Goal: Information Seeking & Learning: Check status

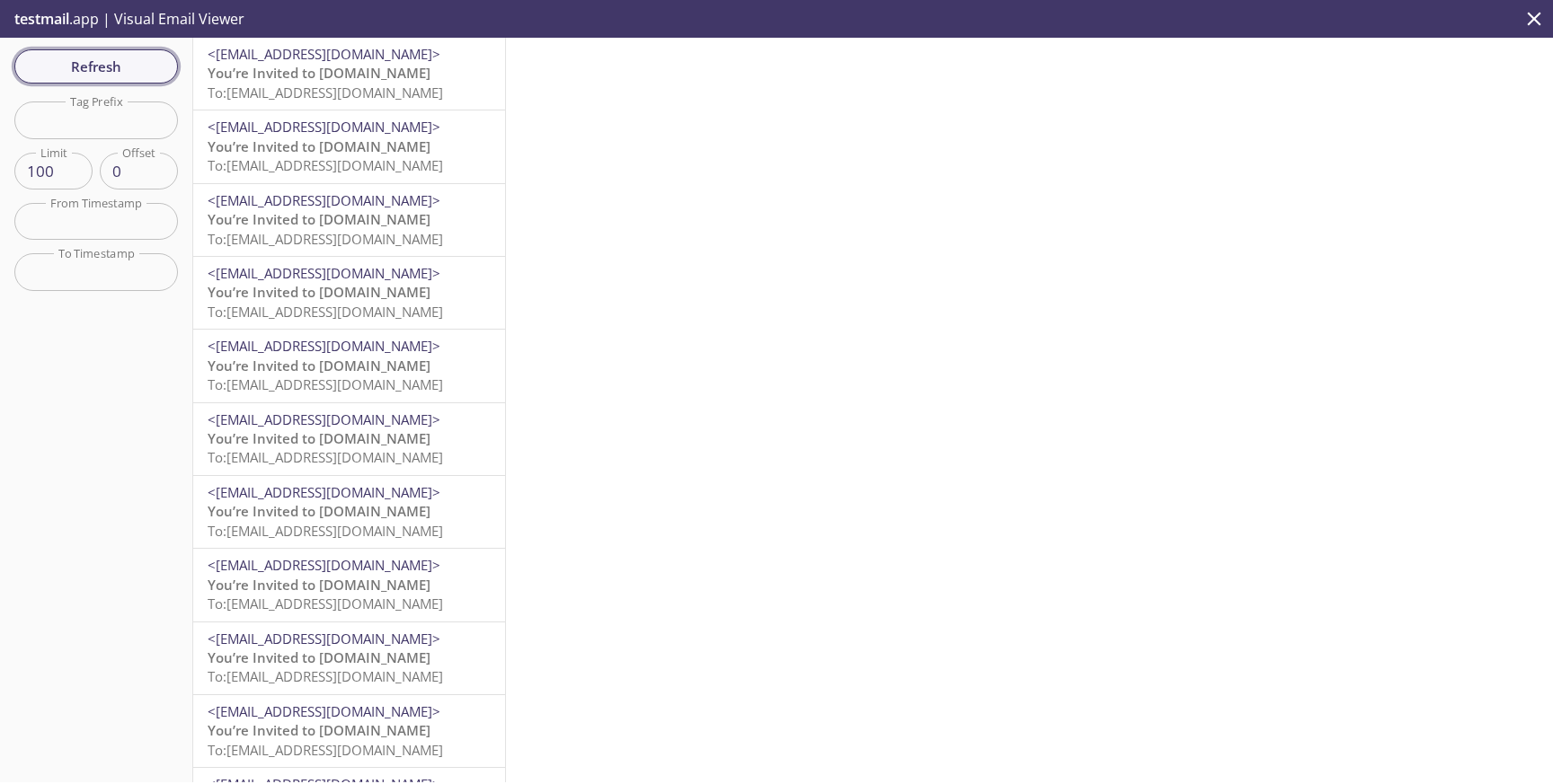
click at [101, 59] on span "Refresh" at bounding box center [97, 67] width 135 height 23
click at [130, 83] on button "Refresh" at bounding box center [96, 66] width 163 height 34
click at [99, 67] on span "Refresh" at bounding box center [97, 67] width 135 height 23
click at [101, 71] on span "Refresh" at bounding box center [97, 67] width 135 height 23
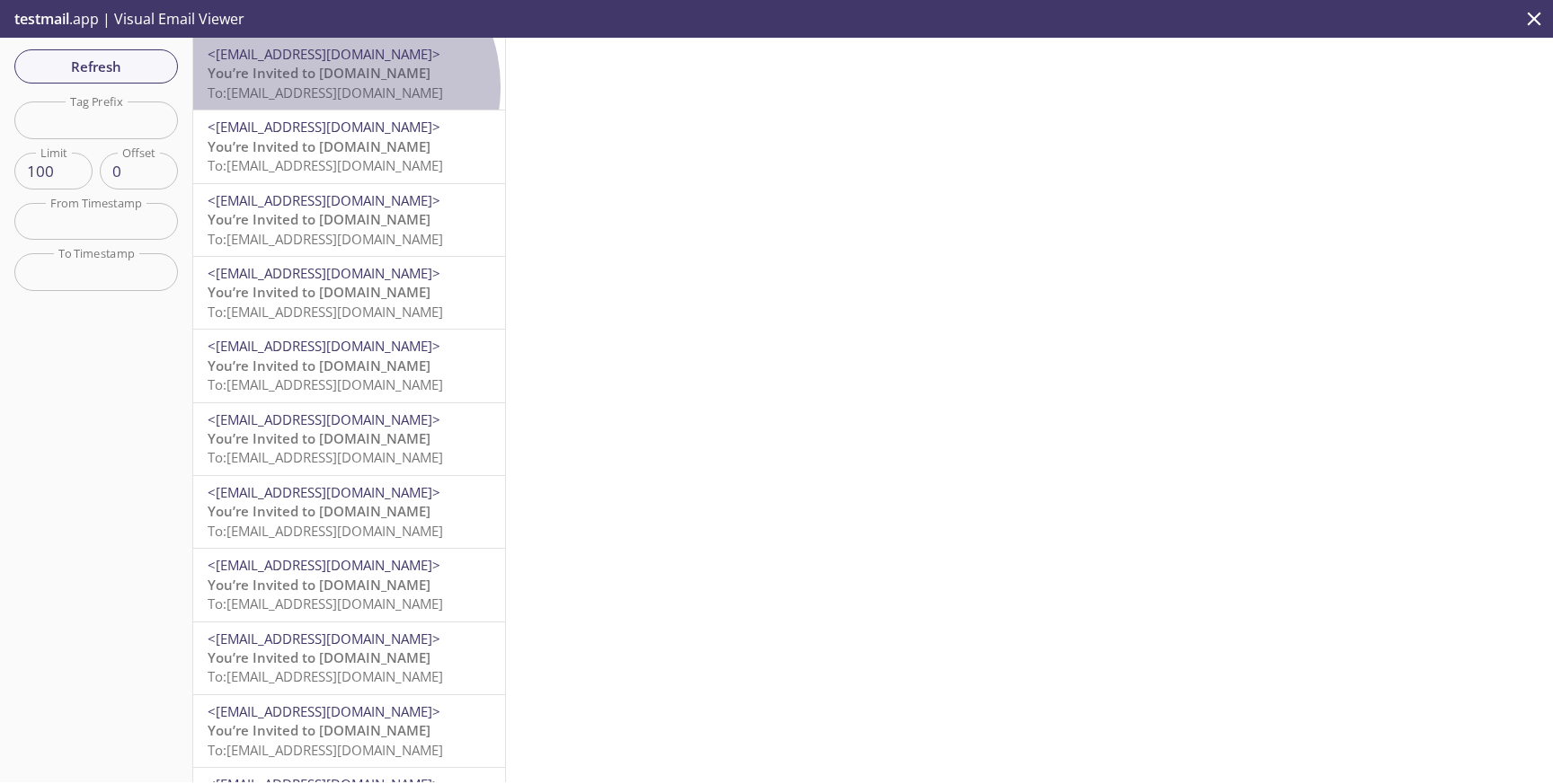
click at [337, 86] on span "To: [EMAIL_ADDRESS][DOMAIN_NAME]" at bounding box center [325, 93] width 236 height 18
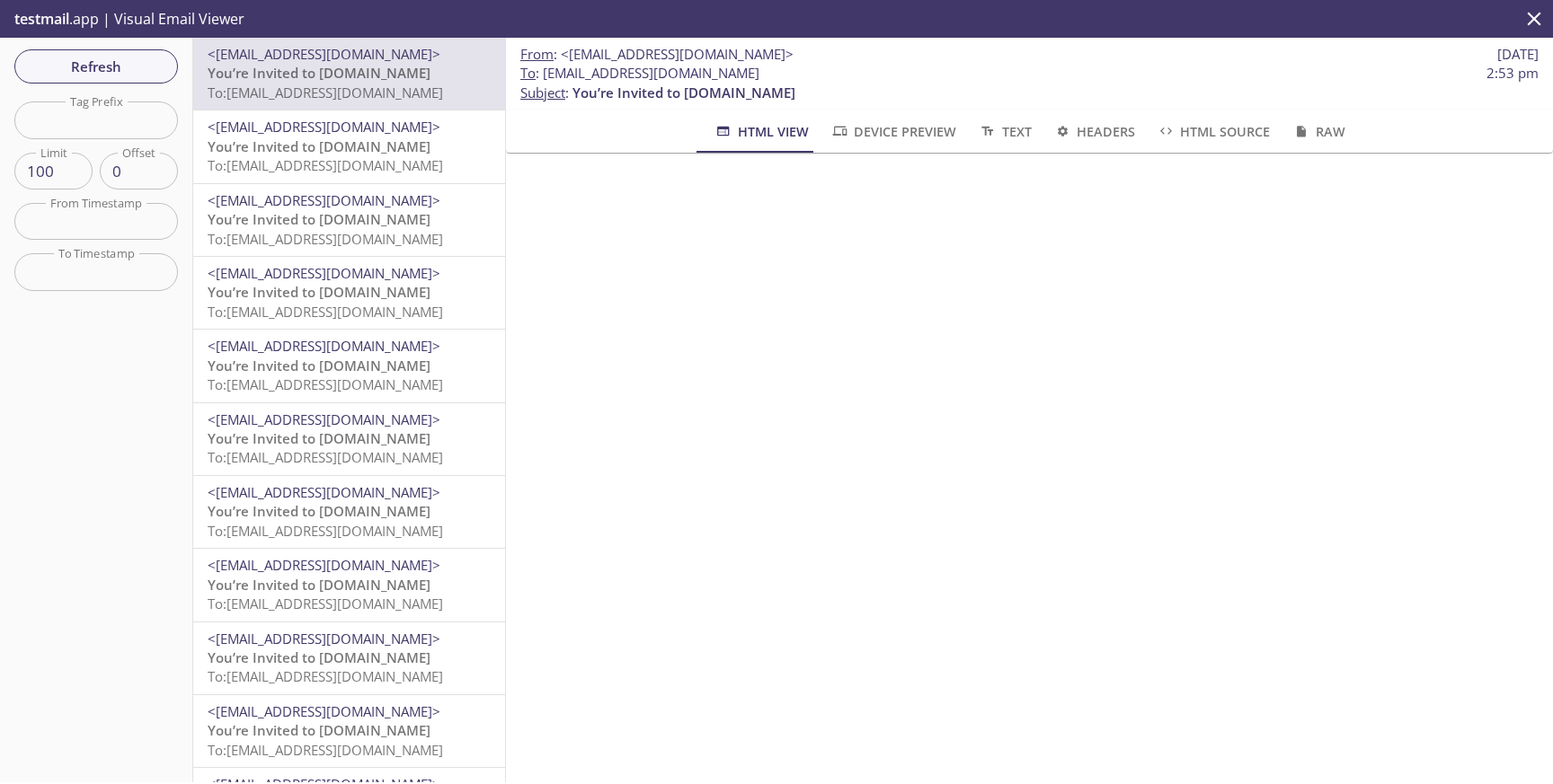
click at [1541, 21] on icon "close" at bounding box center [1534, 18] width 23 height 23
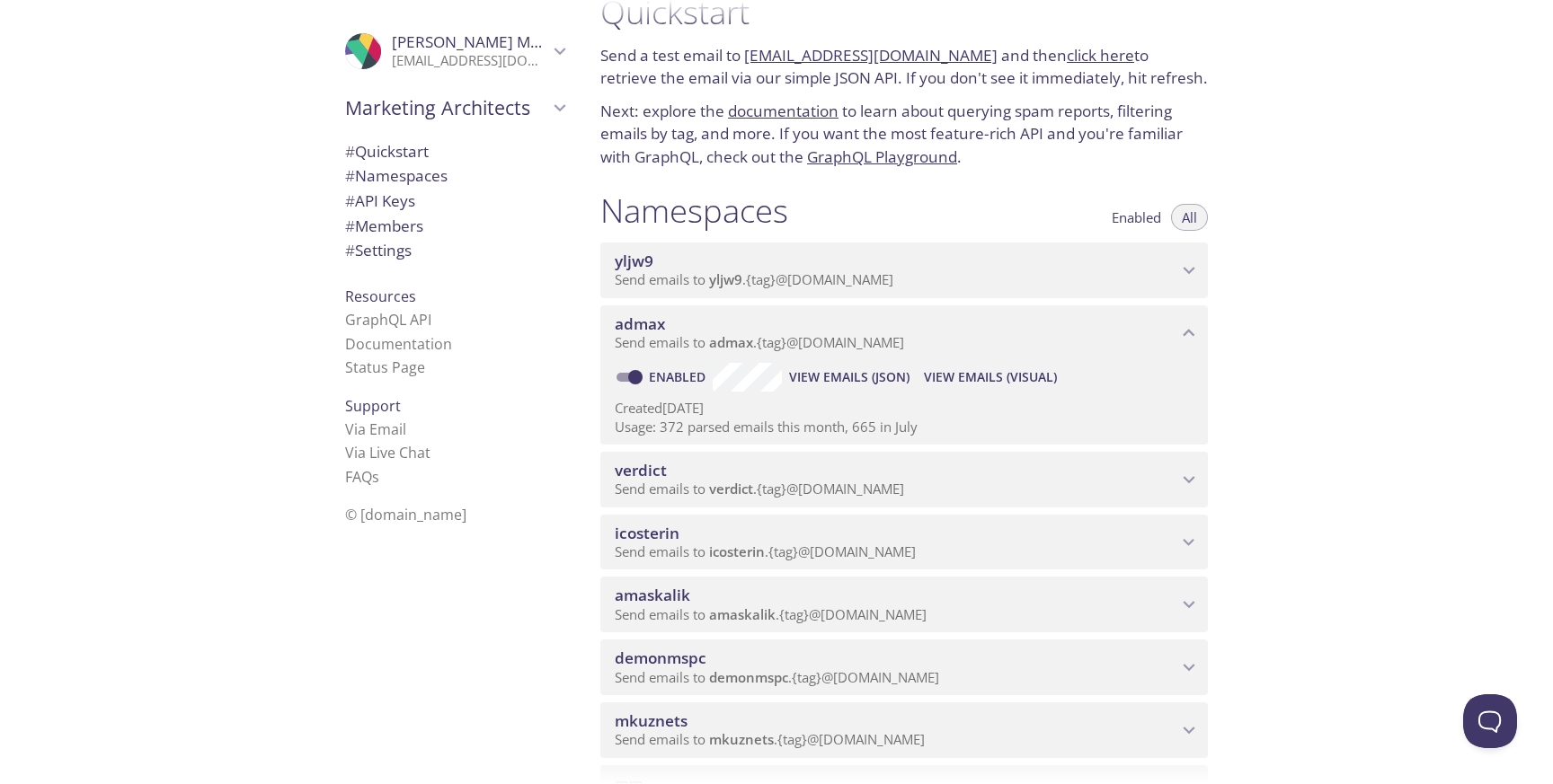
scroll to position [45, 0]
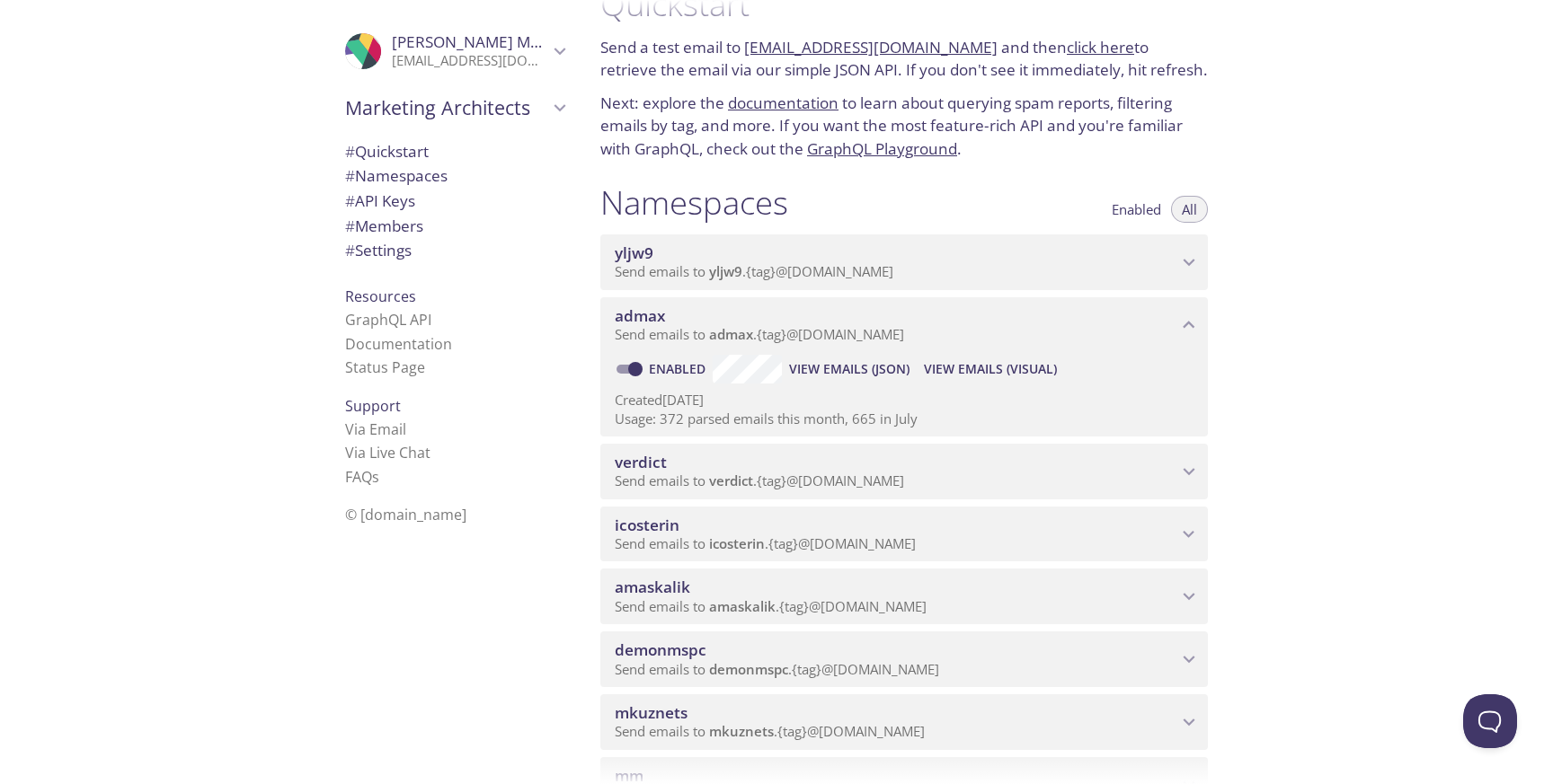
click at [1080, 577] on span "amaskalik" at bounding box center [895, 587] width 562 height 19
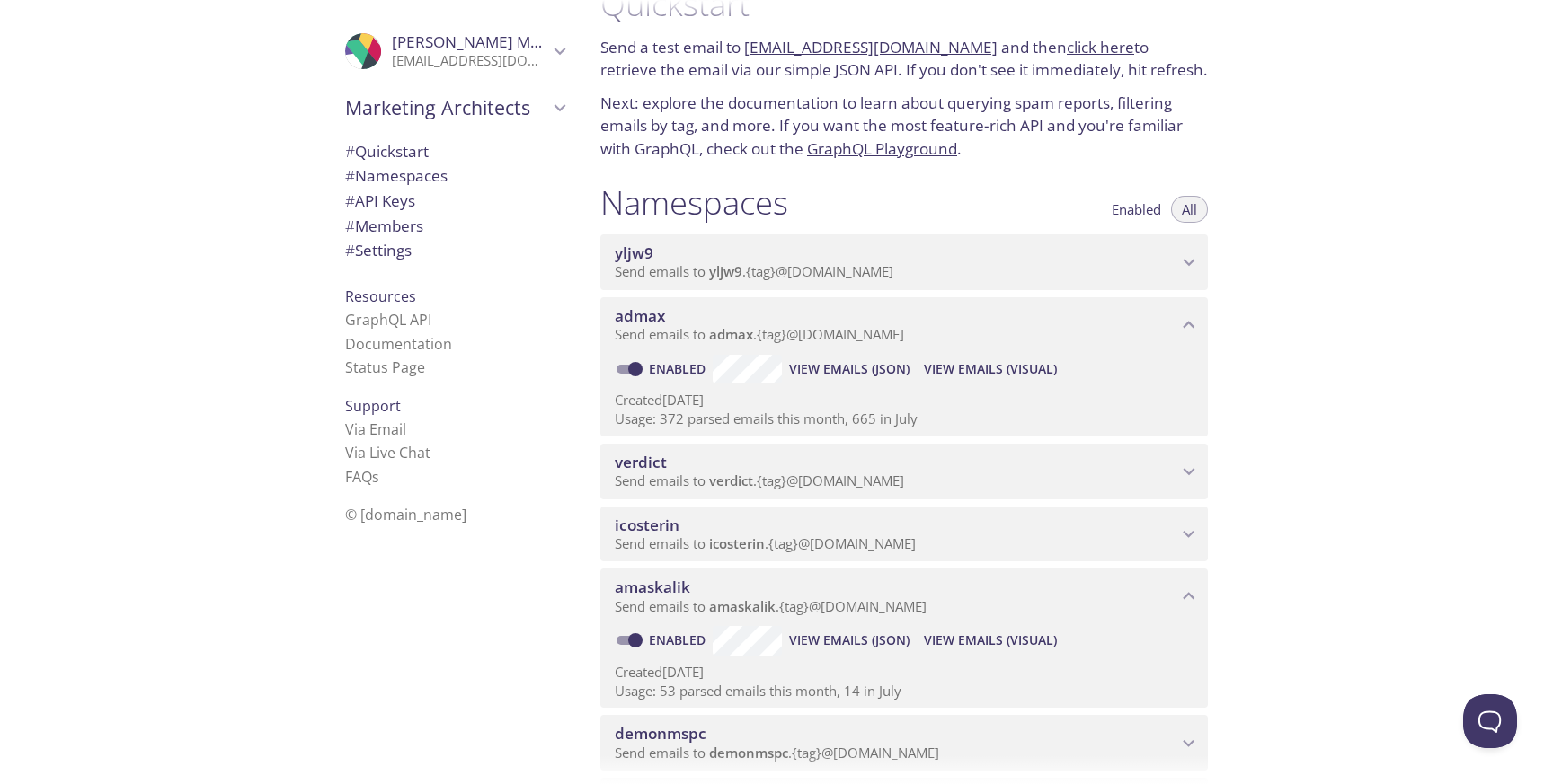
click at [990, 635] on span "View Emails (Visual)" at bounding box center [990, 640] width 133 height 21
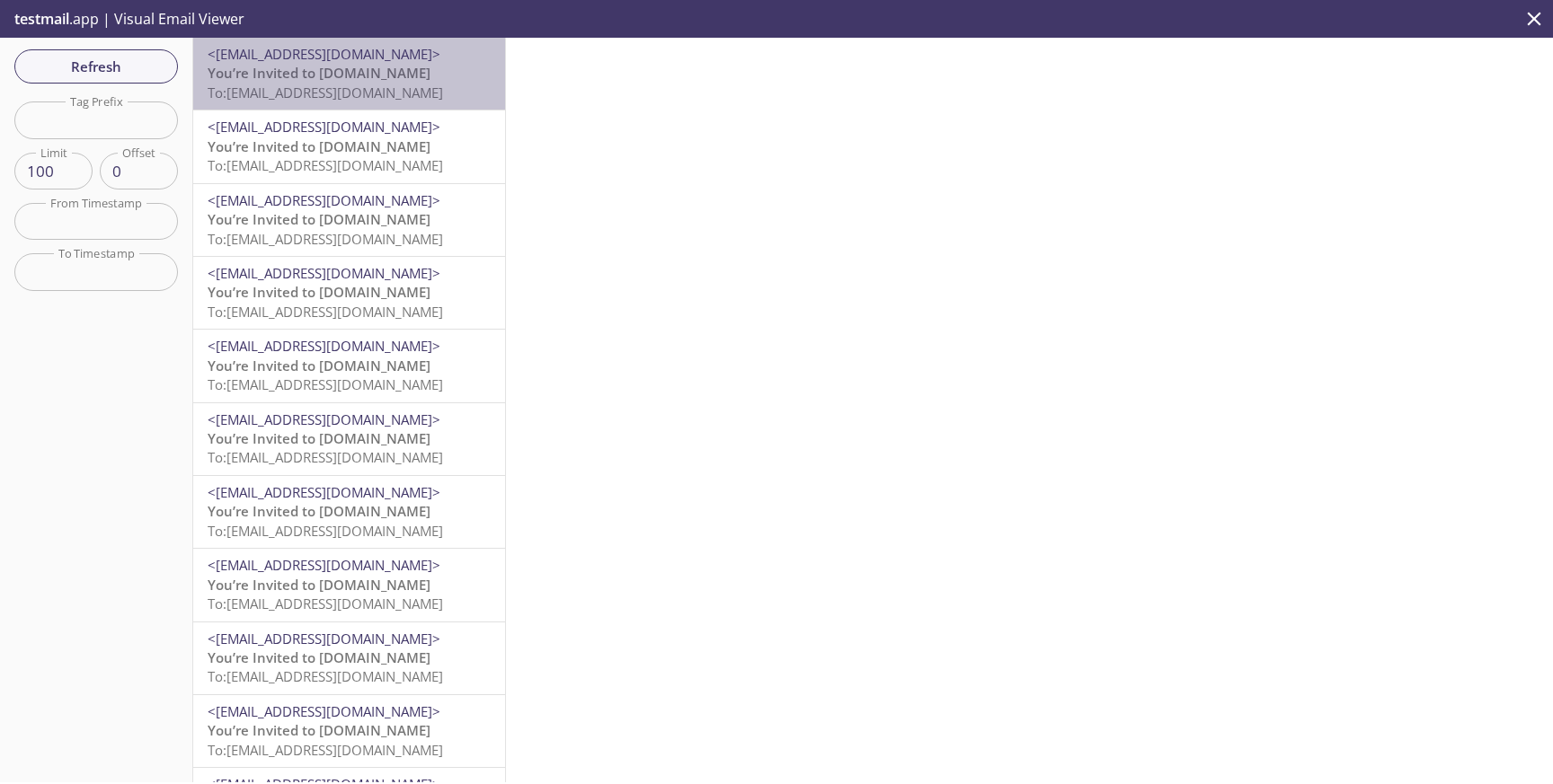
click at [439, 84] on span "To: [EMAIL_ADDRESS][DOMAIN_NAME]" at bounding box center [325, 93] width 236 height 18
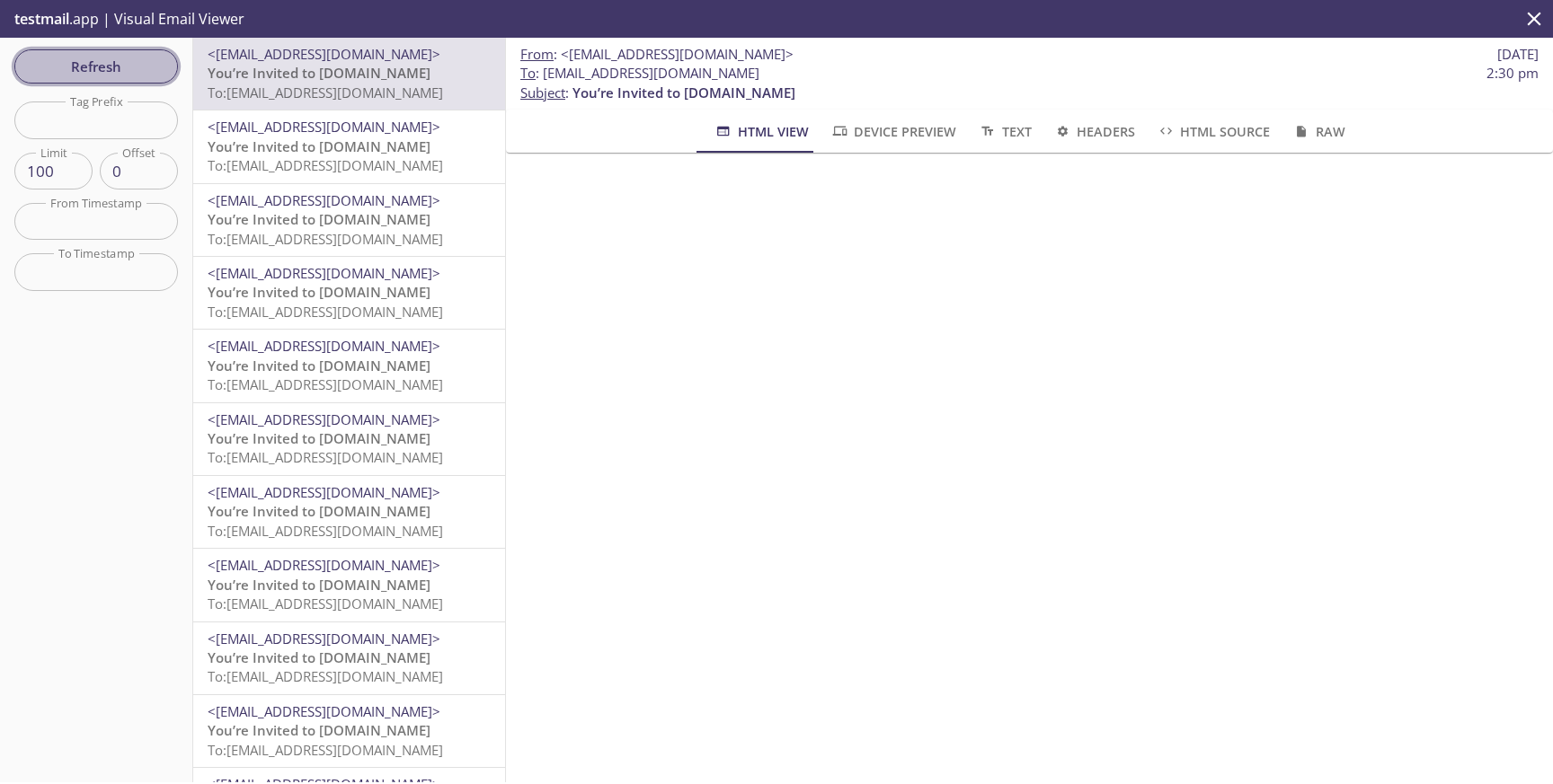
click at [156, 57] on span "Refresh" at bounding box center [97, 67] width 135 height 23
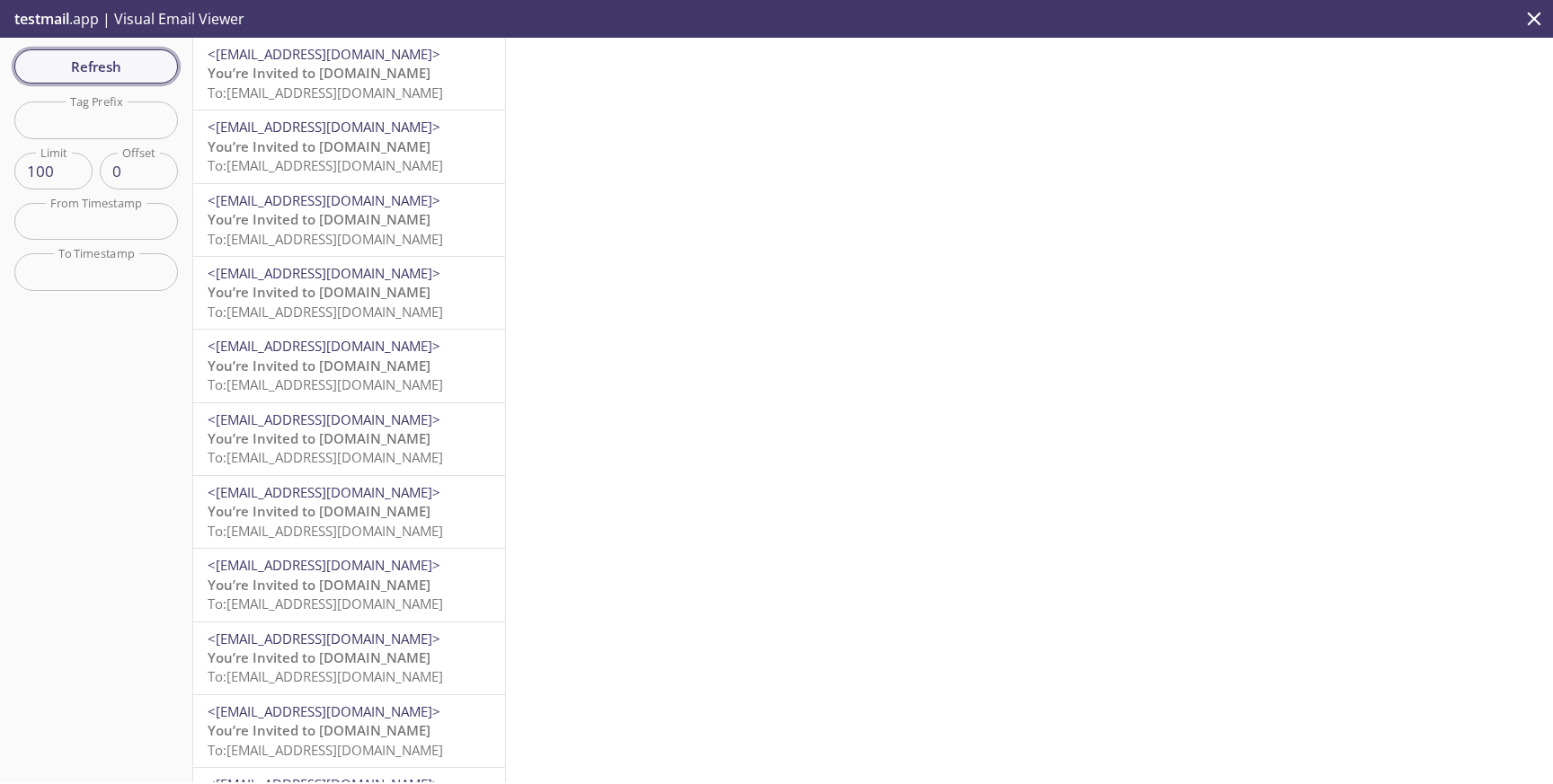
click at [146, 73] on span "Refresh" at bounding box center [97, 67] width 135 height 23
click at [102, 63] on span "Refresh" at bounding box center [97, 67] width 135 height 23
click at [1536, 19] on icon "close" at bounding box center [1535, 18] width 14 height 14
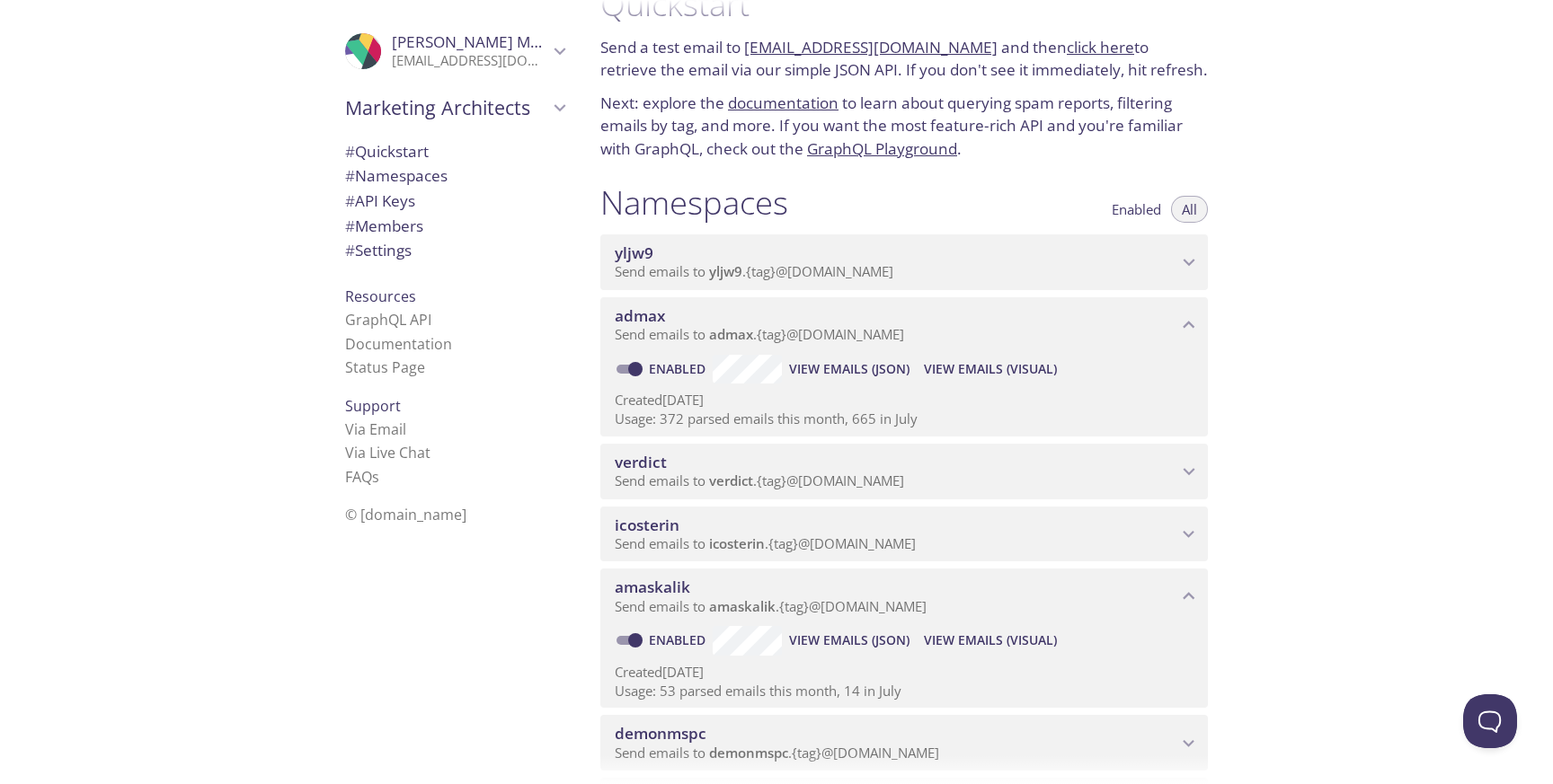
click at [944, 363] on span "View Emails (Visual)" at bounding box center [990, 369] width 133 height 21
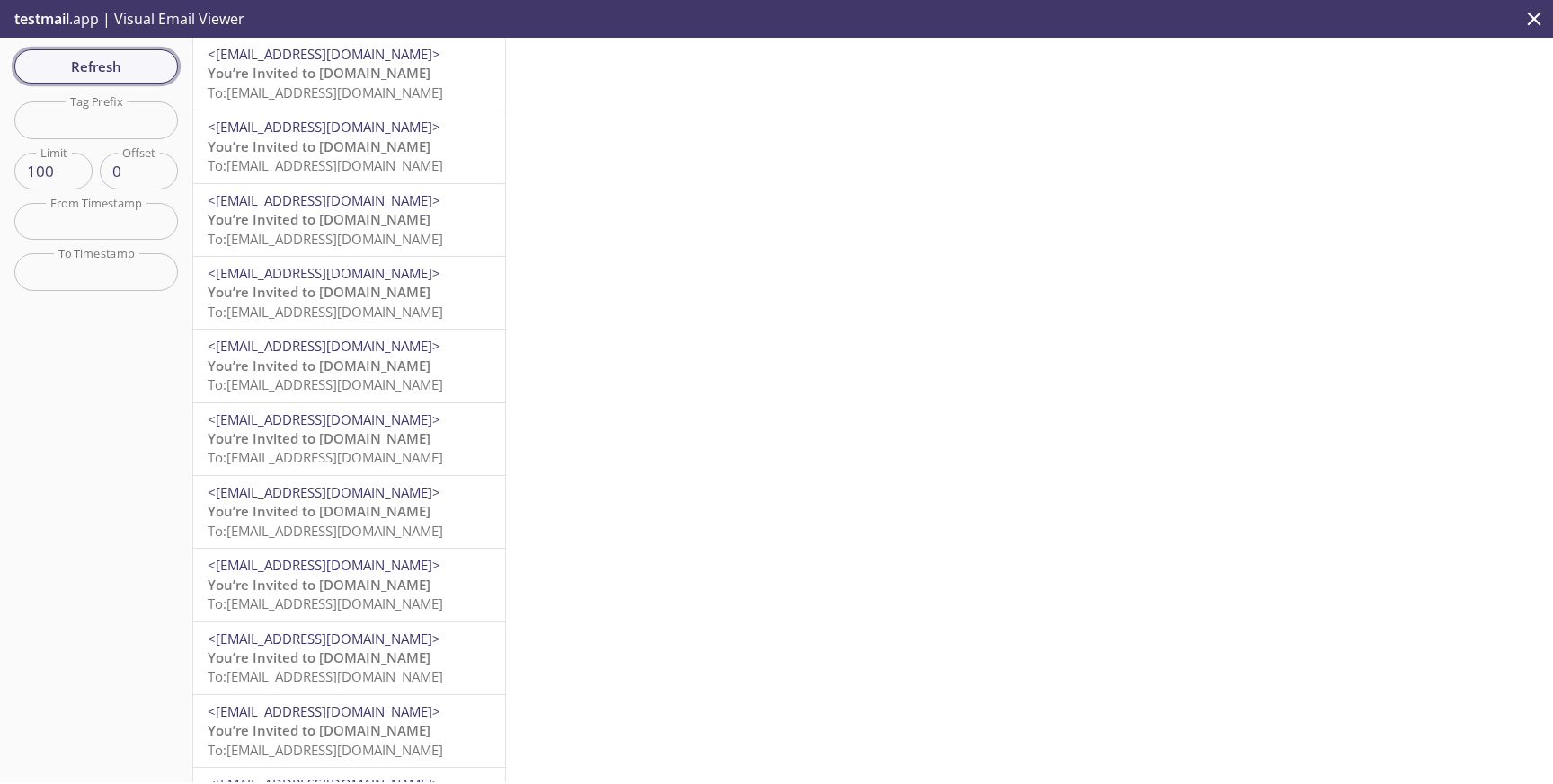
click at [92, 64] on span "Refresh" at bounding box center [97, 67] width 135 height 23
click at [308, 73] on span "You’re Invited to [DOMAIN_NAME]" at bounding box center [319, 72] width 223 height 18
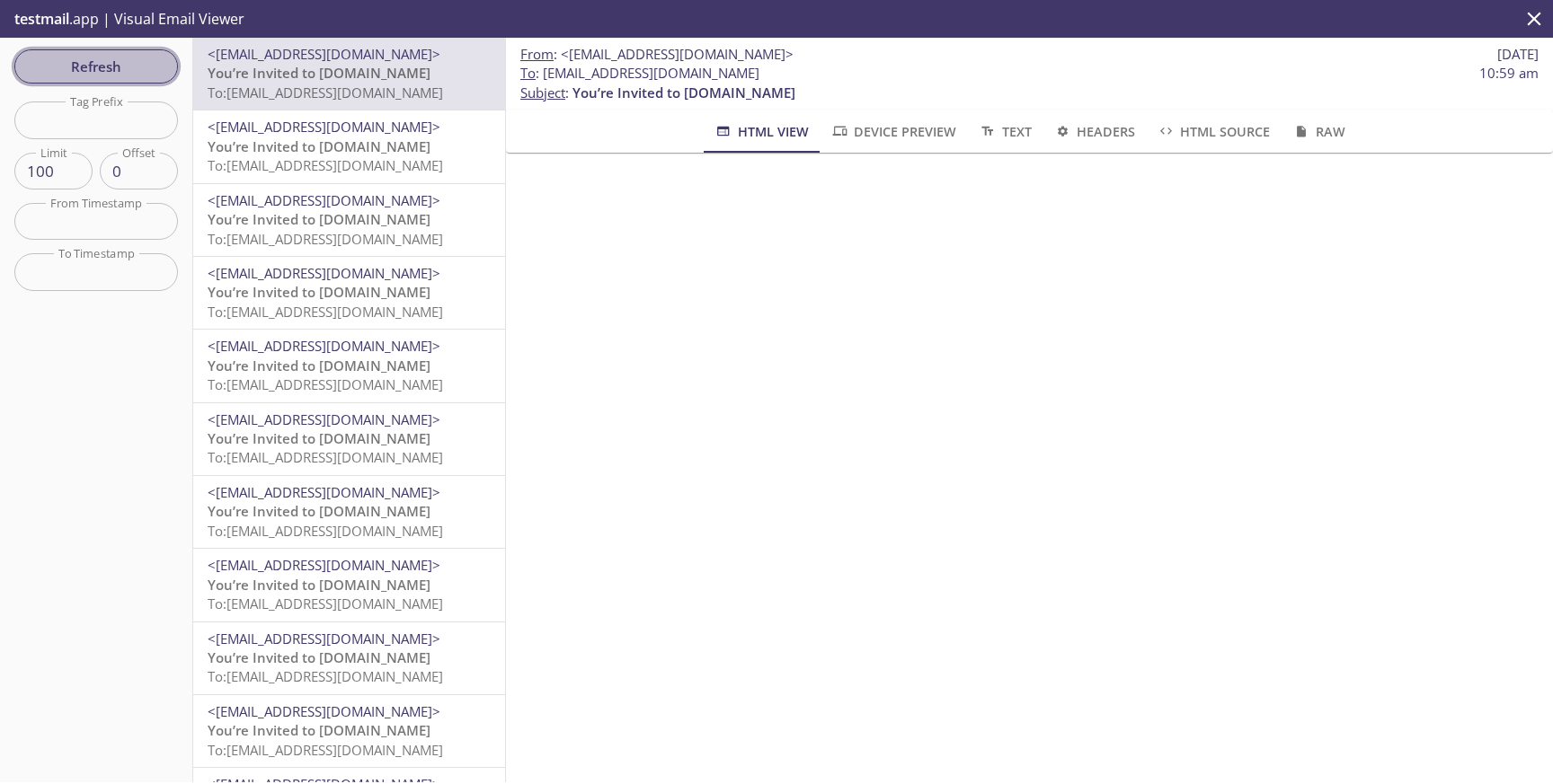
click at [156, 65] on span "Refresh" at bounding box center [97, 67] width 135 height 23
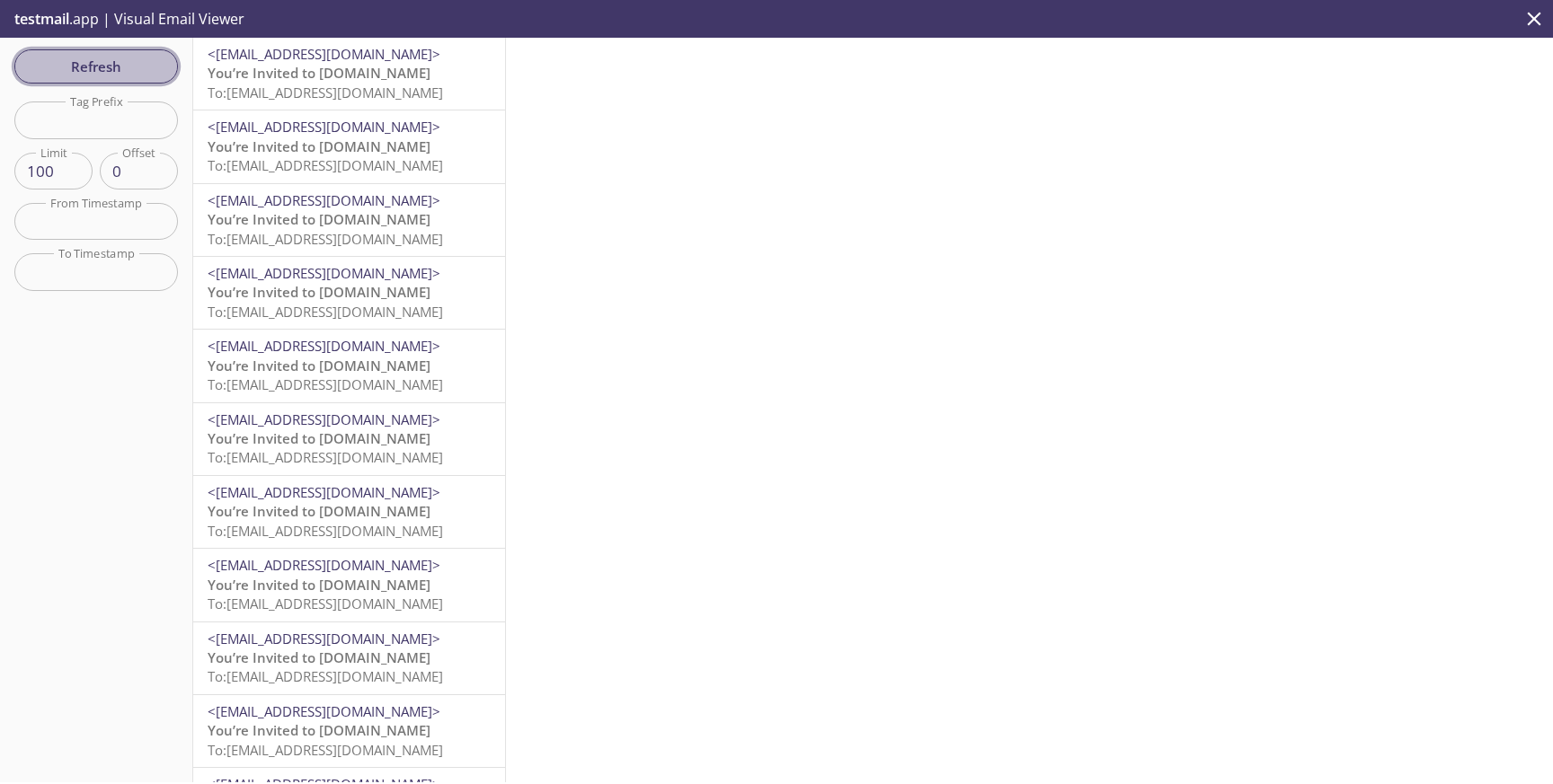
click at [118, 69] on span "Refresh" at bounding box center [97, 67] width 135 height 23
click at [316, 170] on span "To: [EMAIL_ADDRESS][DOMAIN_NAME]" at bounding box center [325, 165] width 236 height 18
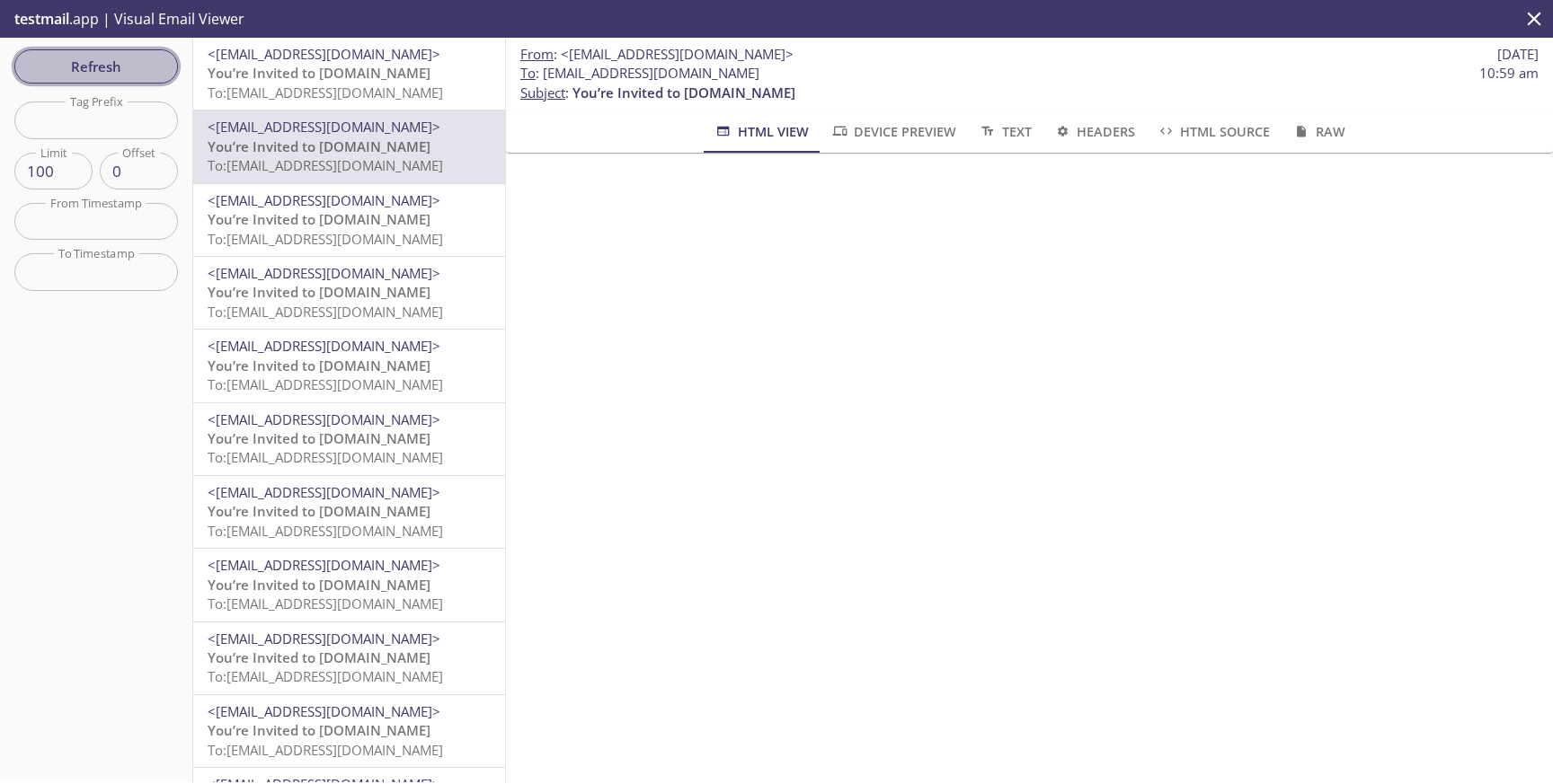
click at [109, 68] on span "Refresh" at bounding box center [97, 67] width 135 height 23
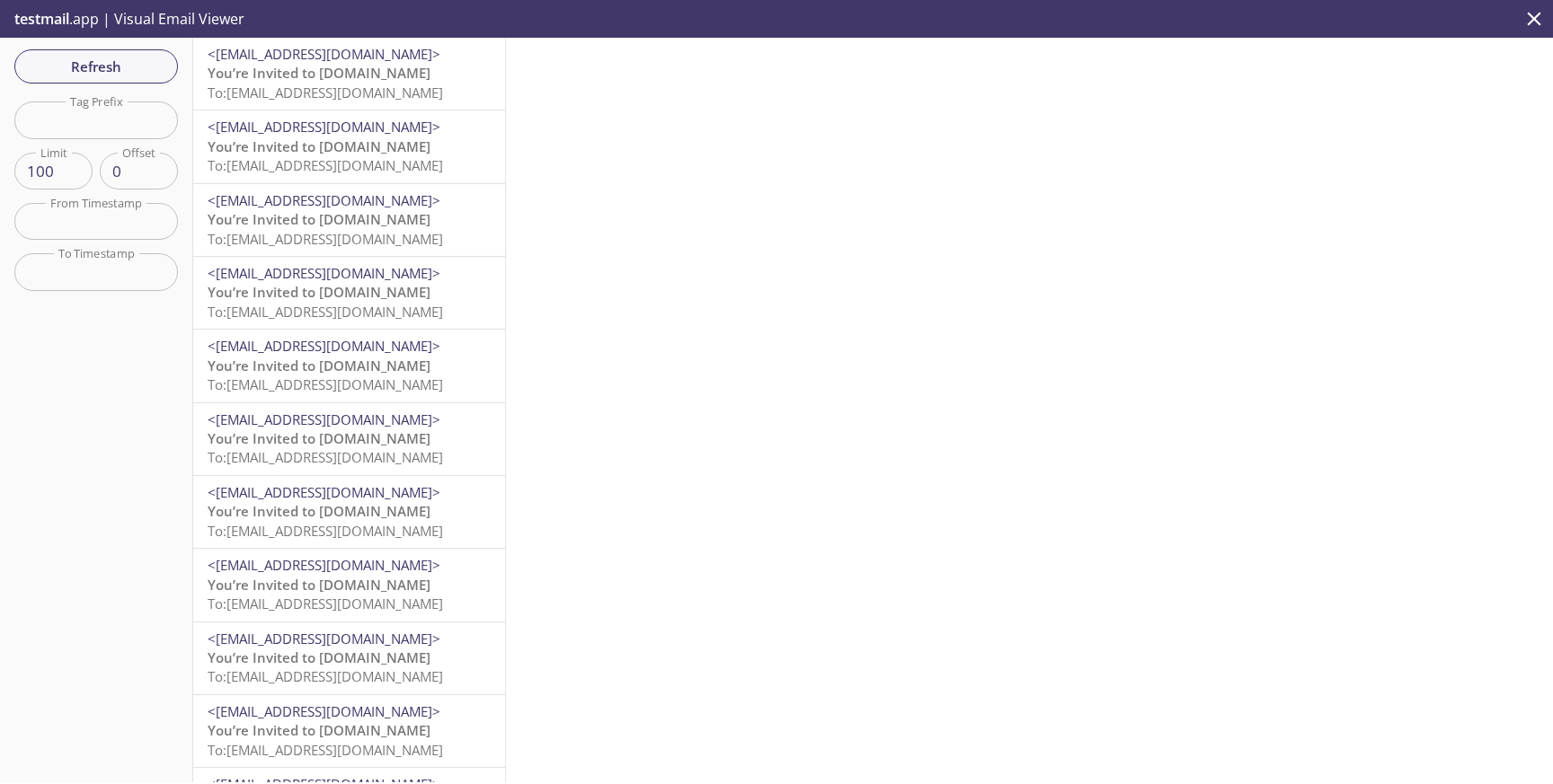
click at [368, 91] on span "To: [EMAIL_ADDRESS][DOMAIN_NAME]" at bounding box center [325, 93] width 236 height 18
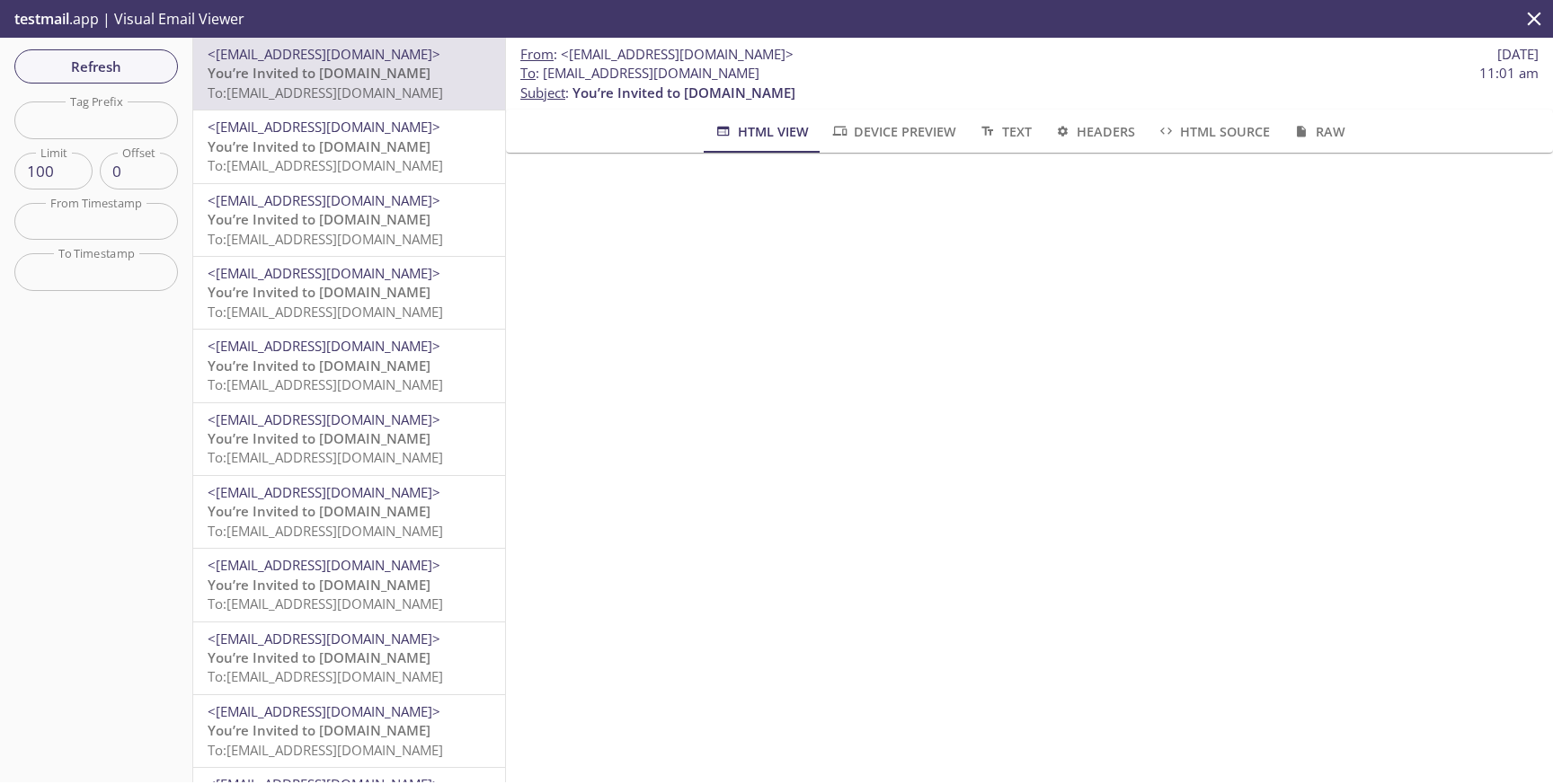
click at [348, 152] on span "You’re Invited to [DOMAIN_NAME]" at bounding box center [319, 146] width 223 height 18
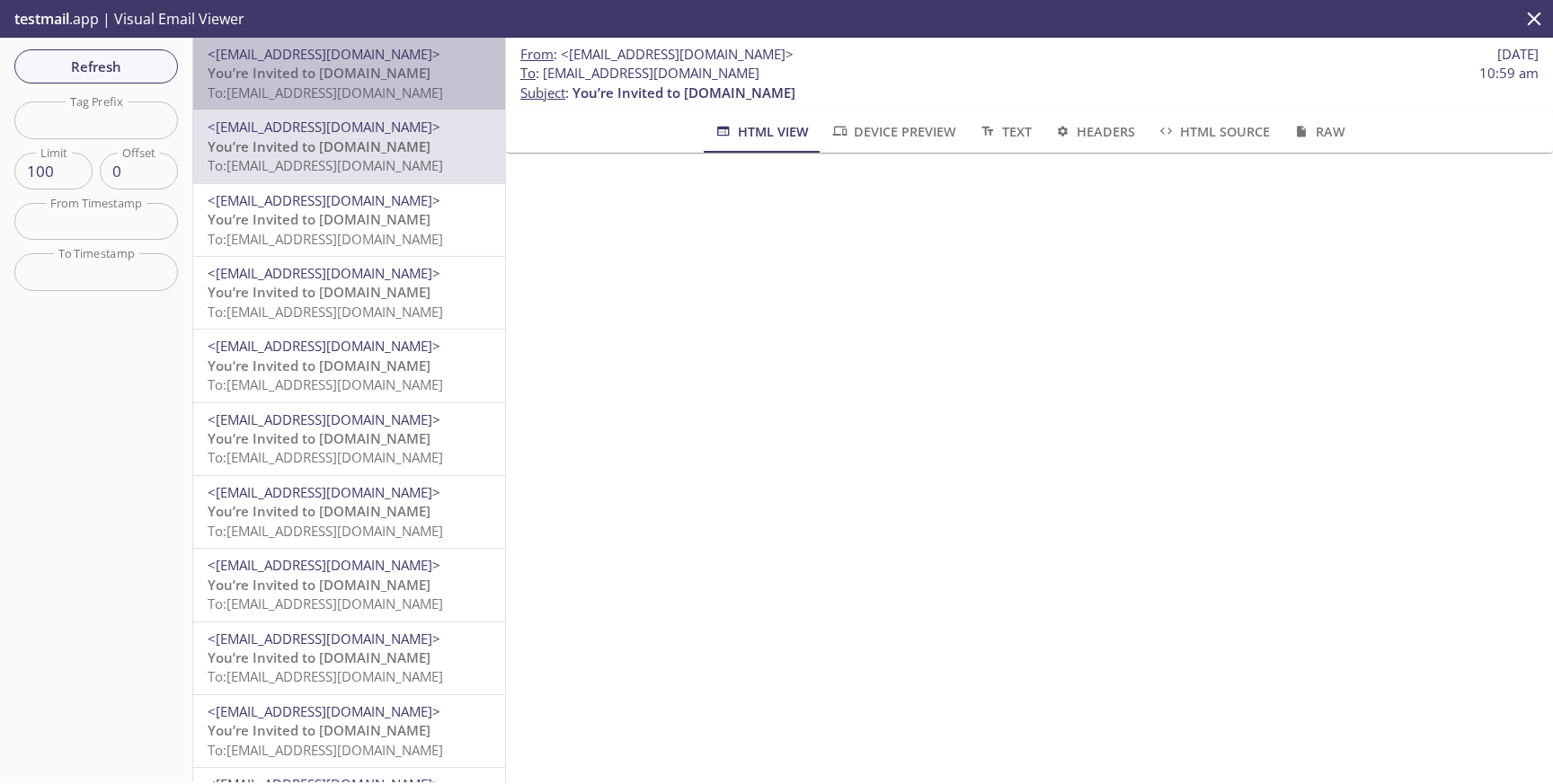
click at [415, 74] on p "You’re Invited to HearYa.tv To: admax.1808202501@inbox.testmail.app" at bounding box center [349, 83] width 283 height 39
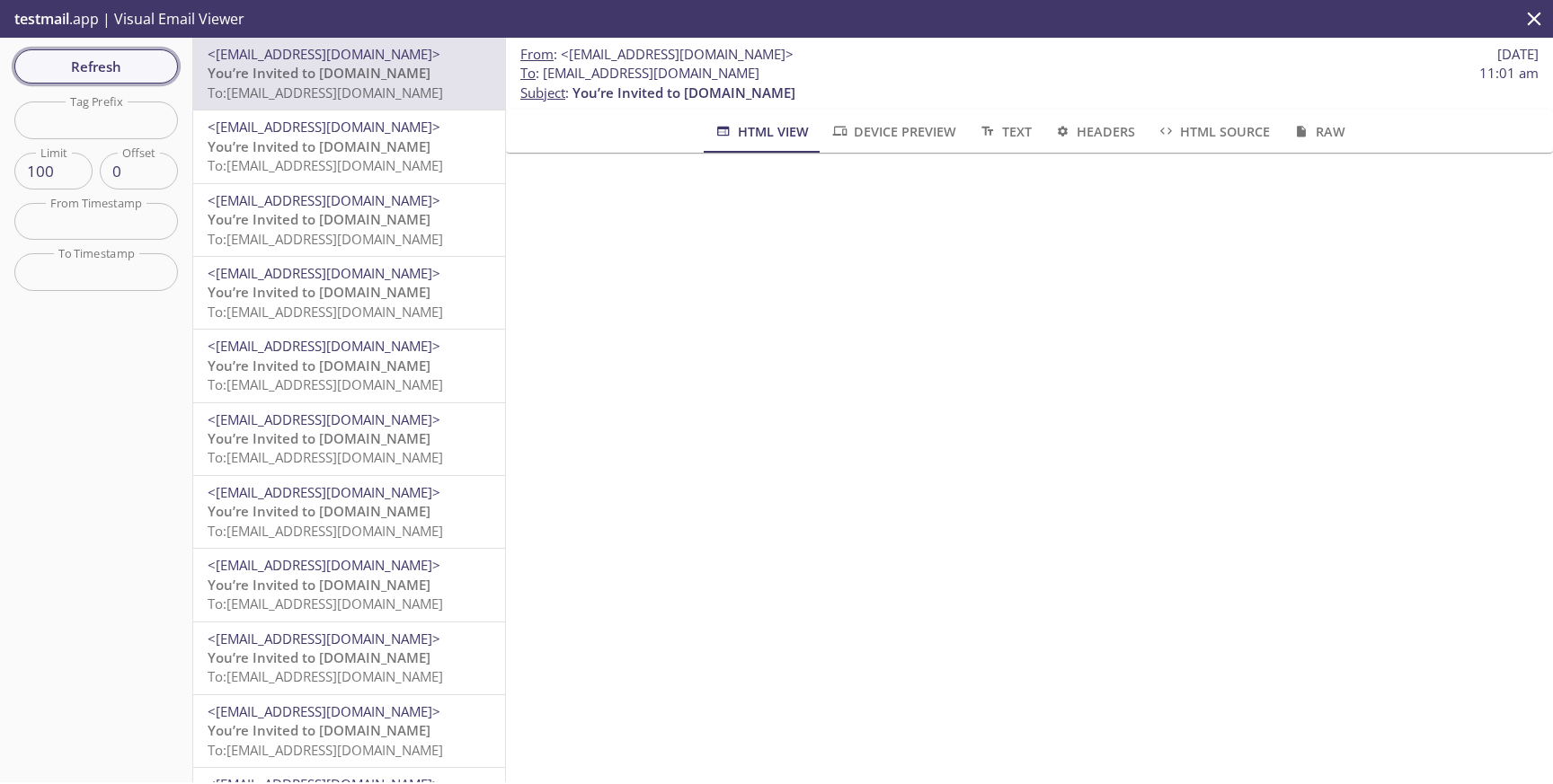
click at [96, 66] on span "Refresh" at bounding box center [97, 67] width 135 height 23
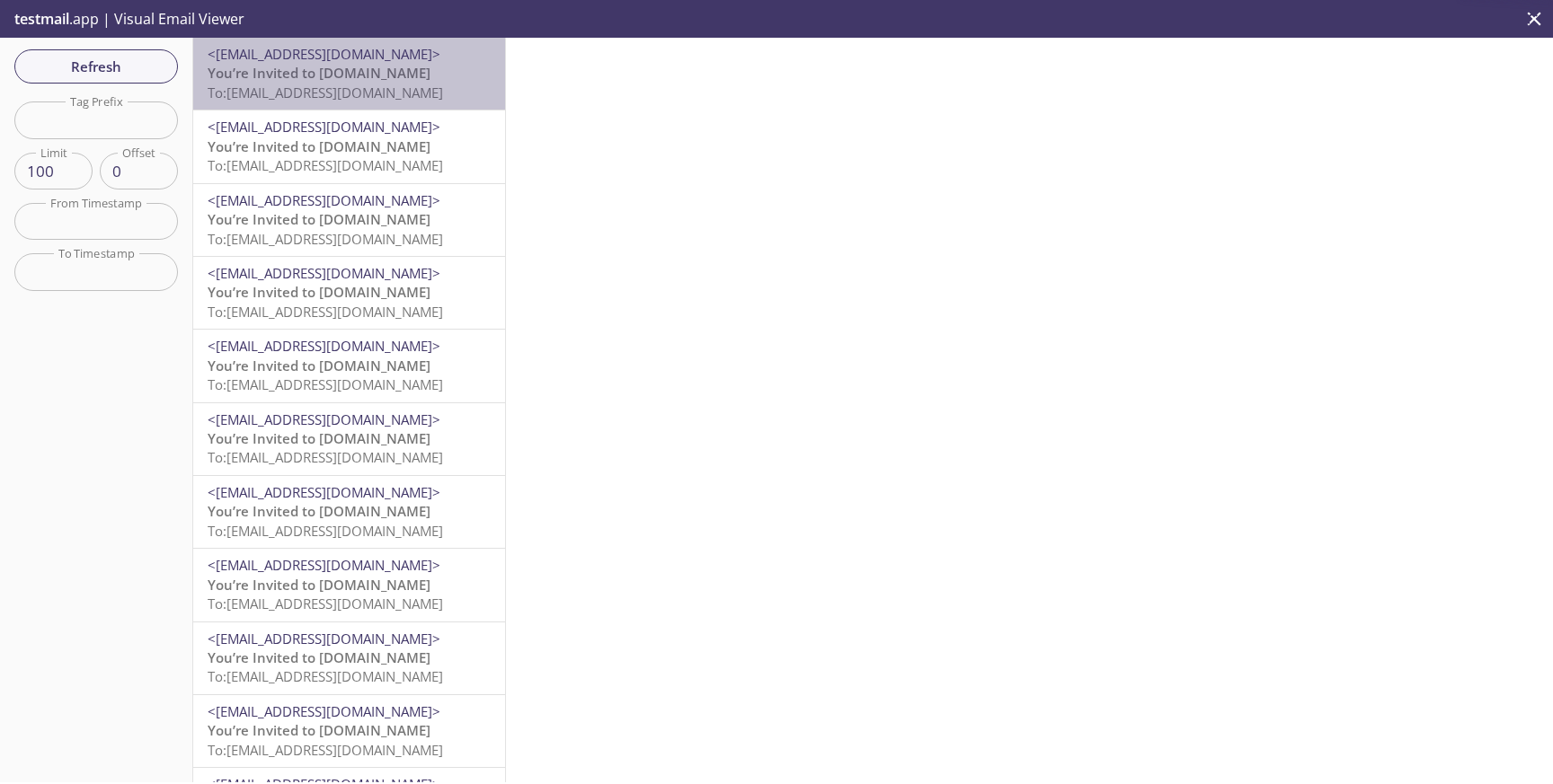
click at [390, 78] on p "You’re Invited to HearYa.tv To: admax.1808202501@inbox.testmail.app" at bounding box center [349, 83] width 283 height 39
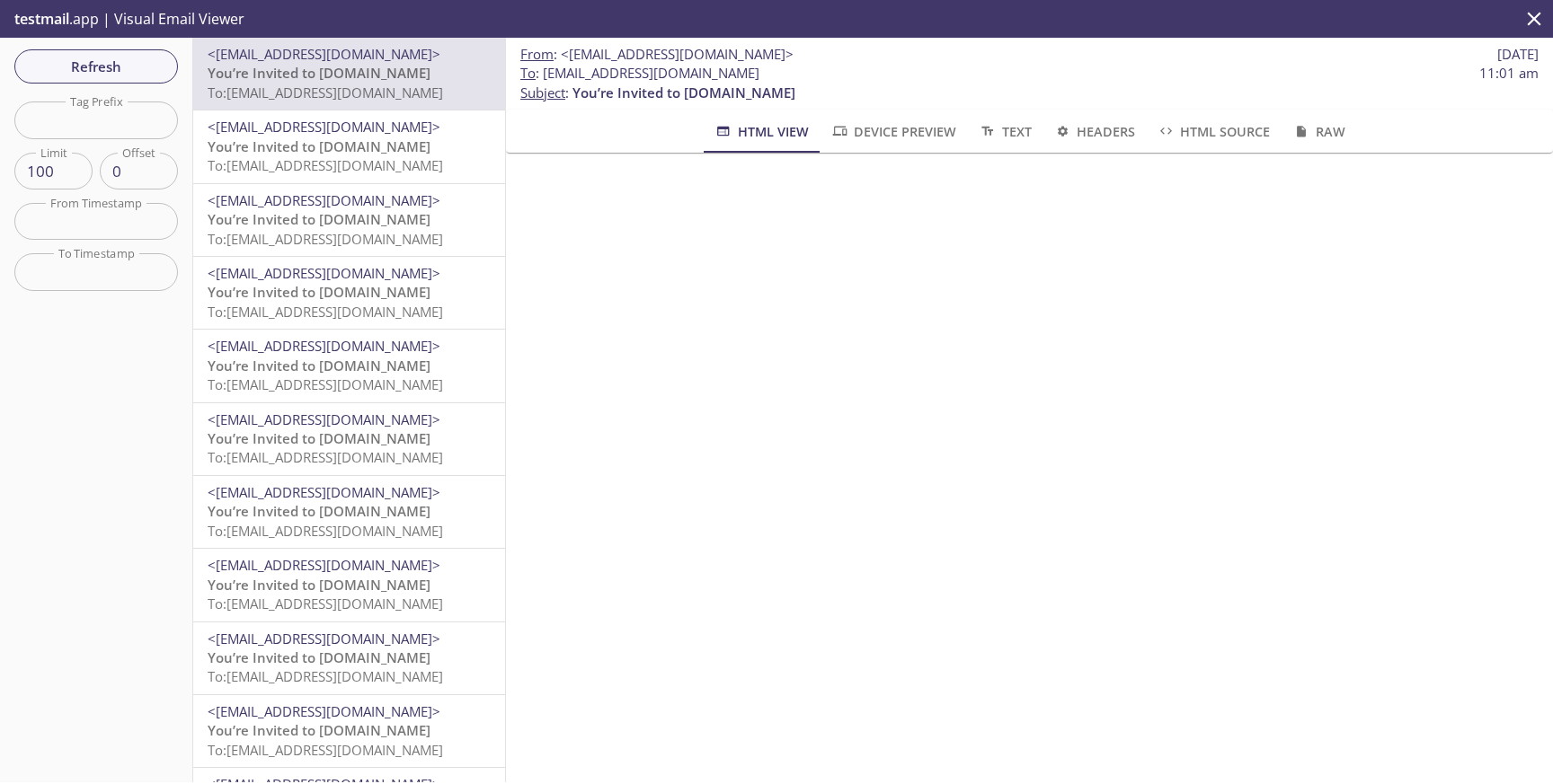
click at [357, 147] on span "You’re Invited to [DOMAIN_NAME]" at bounding box center [319, 146] width 223 height 18
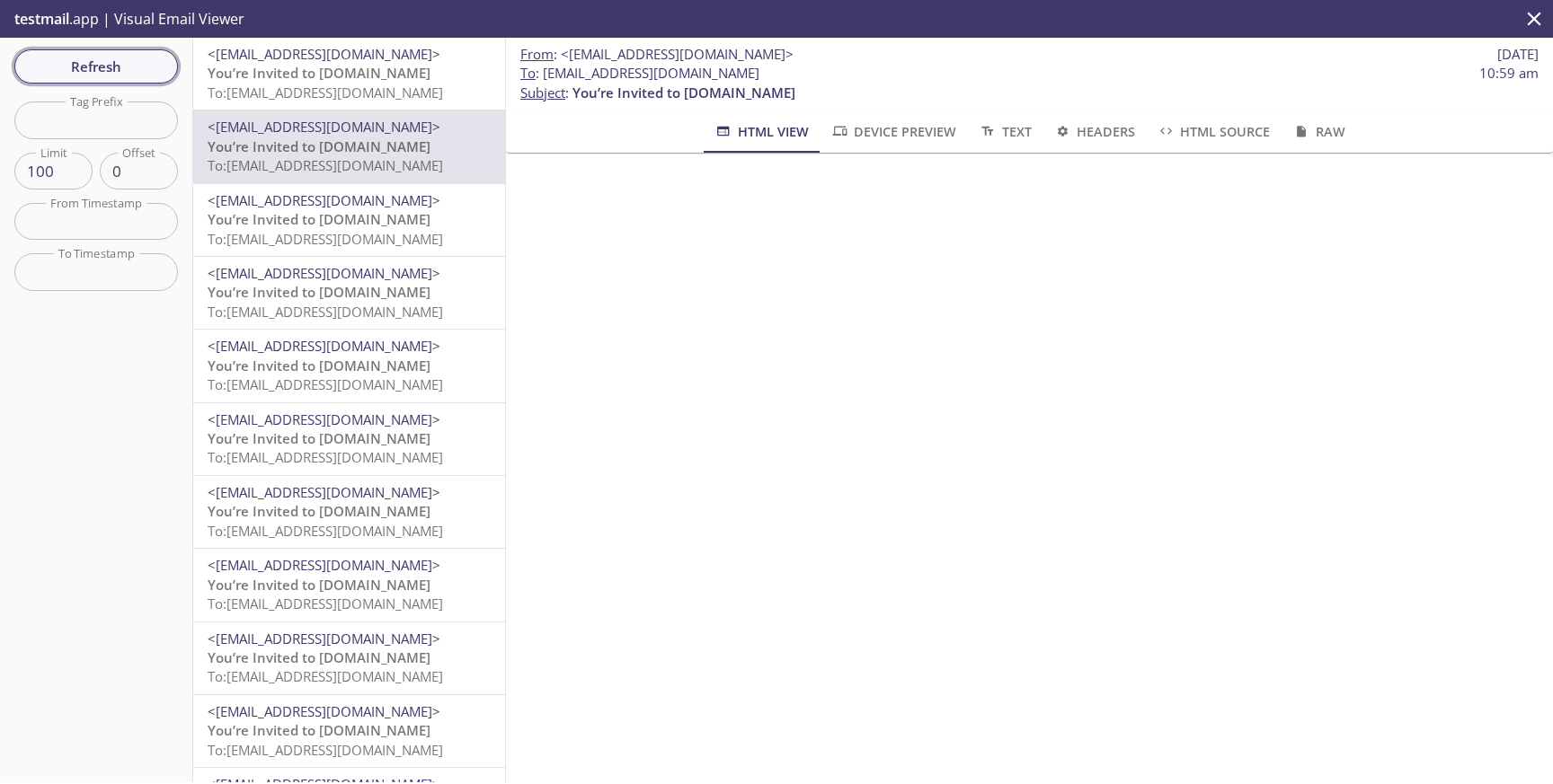
click at [71, 52] on button "Refresh" at bounding box center [96, 66] width 163 height 34
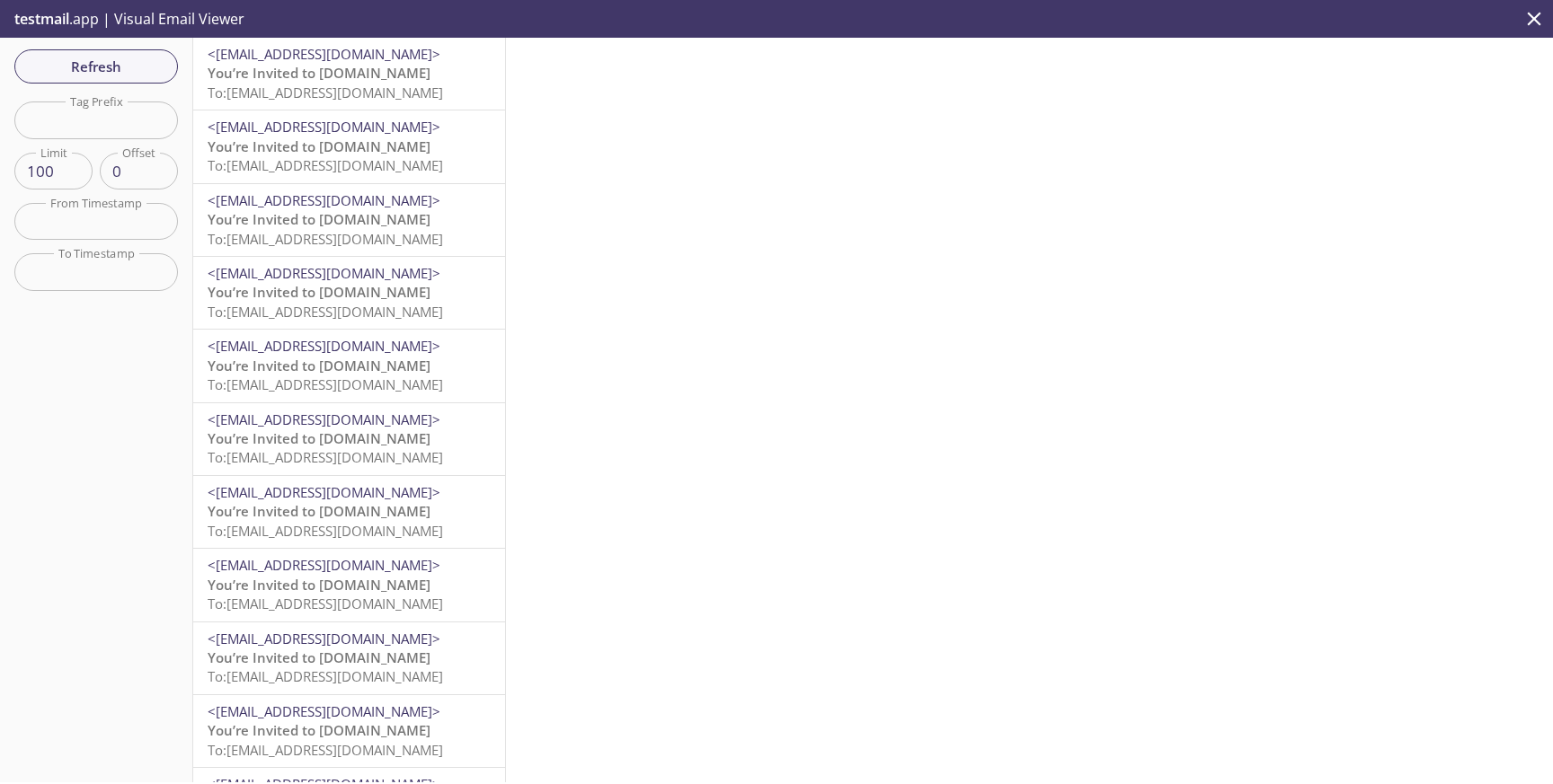
click at [421, 64] on p "You’re Invited to HearYa.tv To: admax.010801@inbox.testmail.app" at bounding box center [349, 83] width 283 height 39
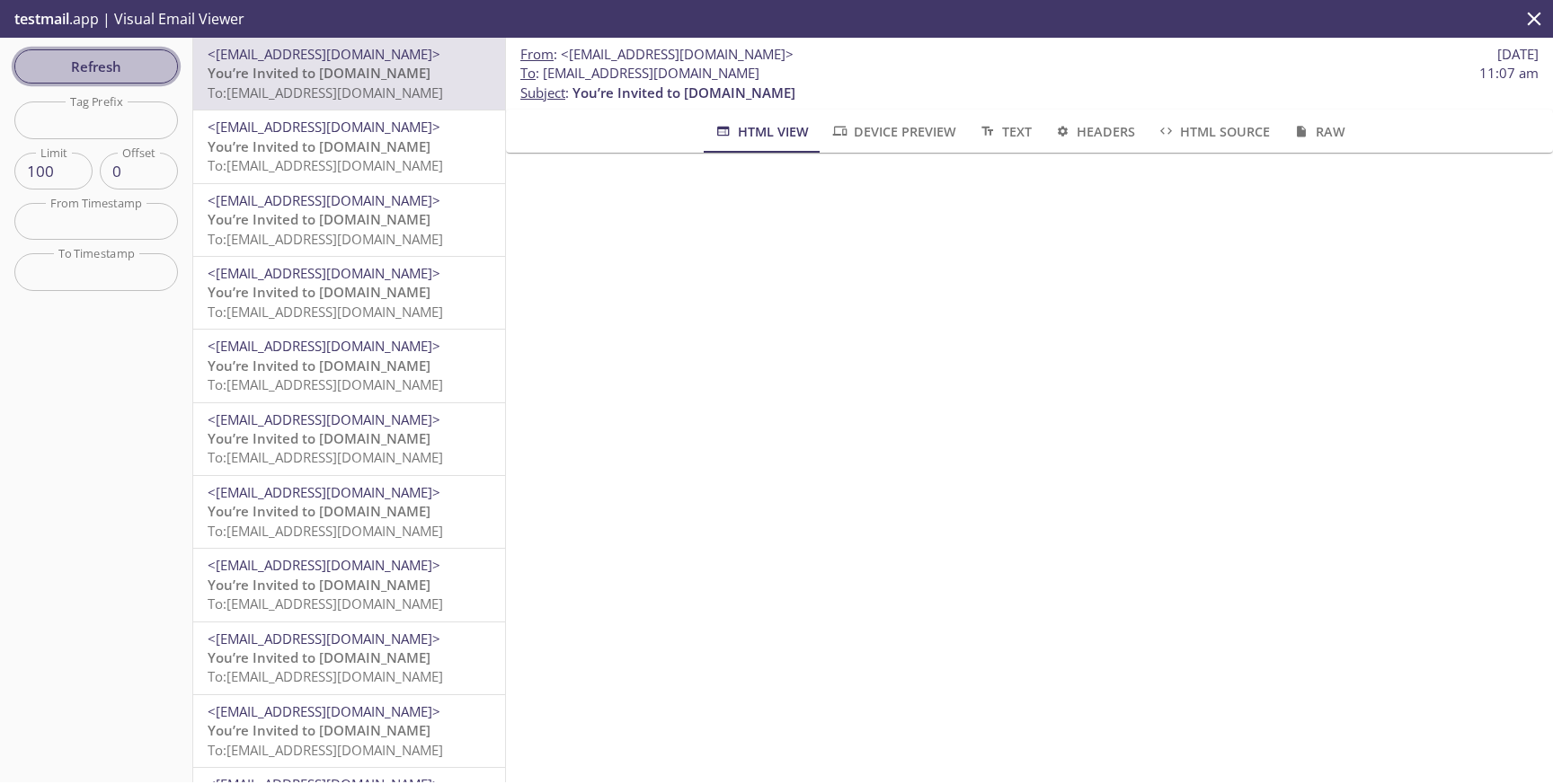
click at [98, 80] on button "Refresh" at bounding box center [96, 66] width 163 height 34
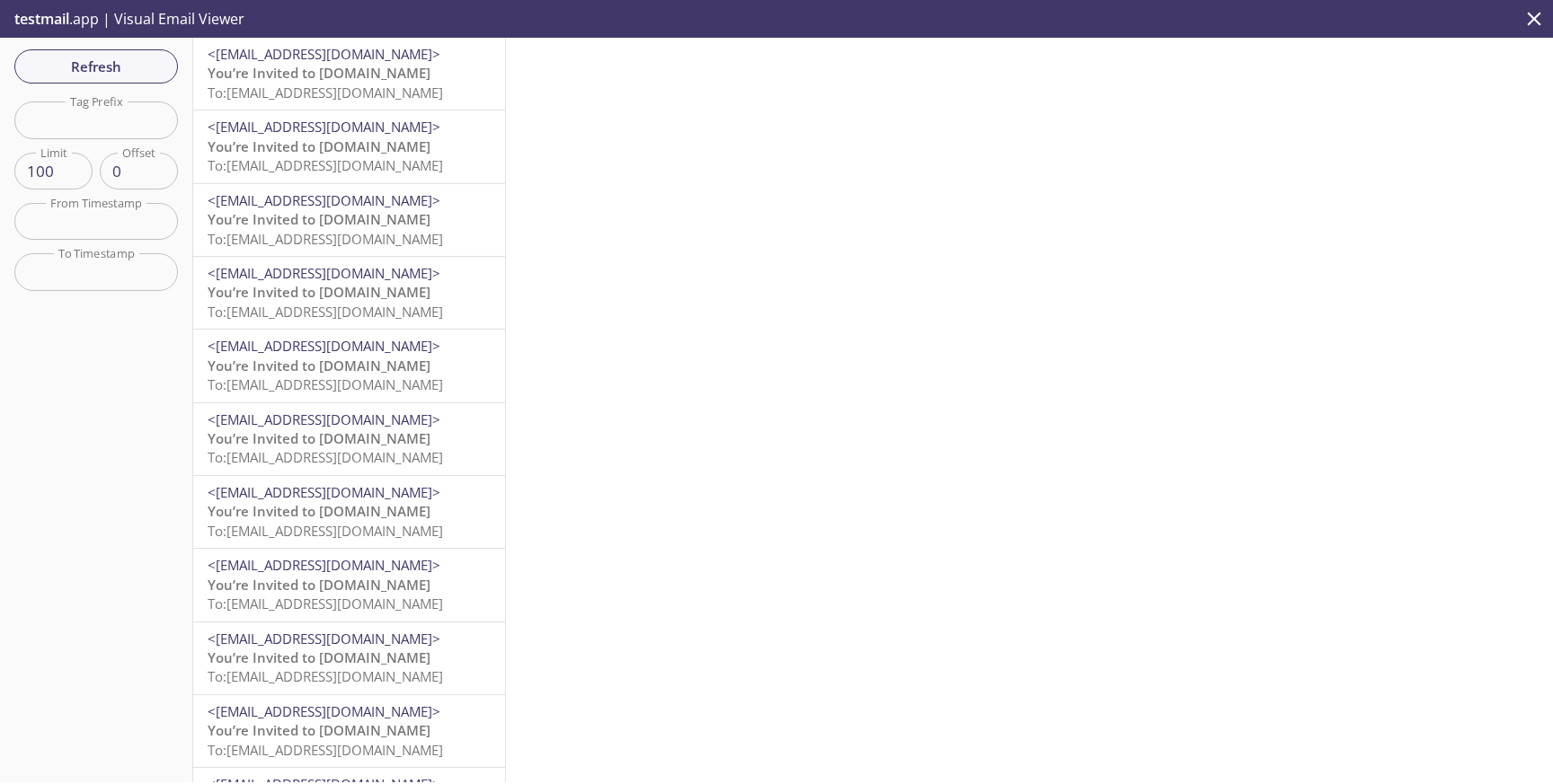
click at [406, 87] on span "To: admax.010801@inbox.testmail.app" at bounding box center [325, 93] width 236 height 18
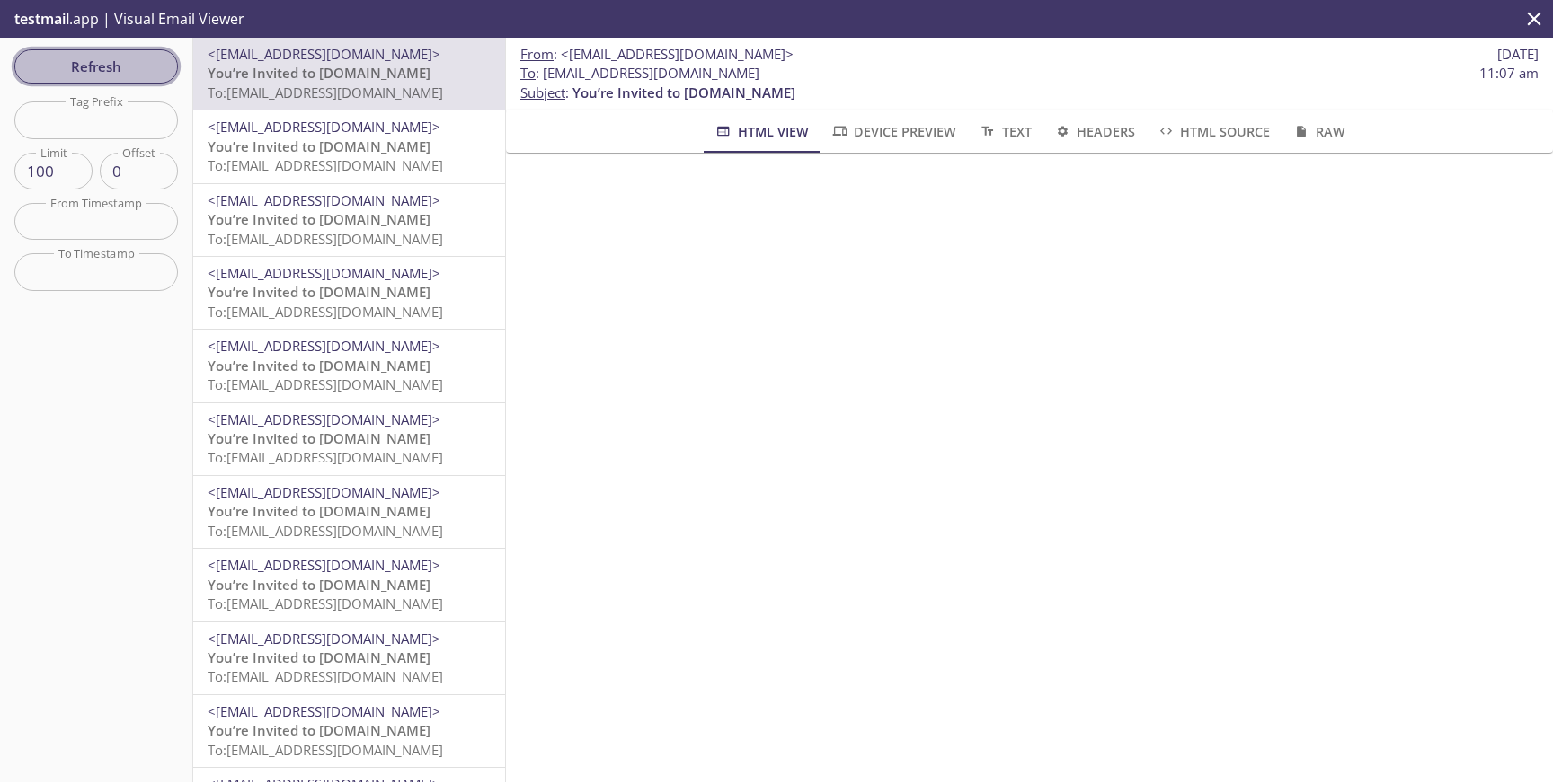
click at [94, 62] on span "Refresh" at bounding box center [97, 67] width 135 height 23
